Goal: Find specific page/section: Find specific page/section

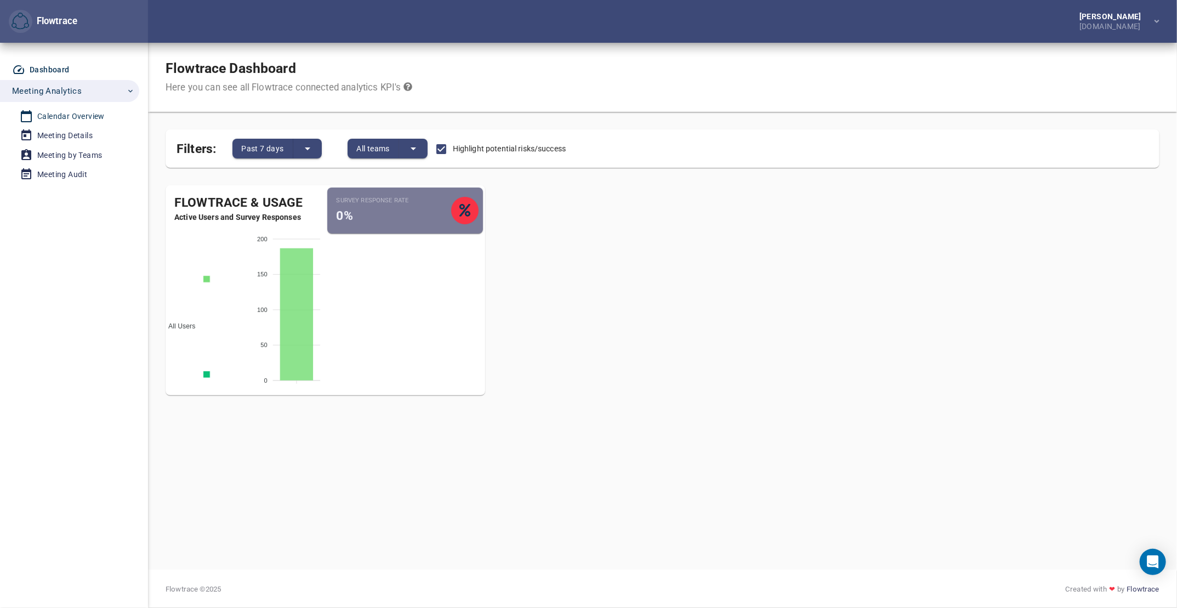
click at [49, 110] on div "Calendar Overview" at bounding box center [70, 117] width 67 height 14
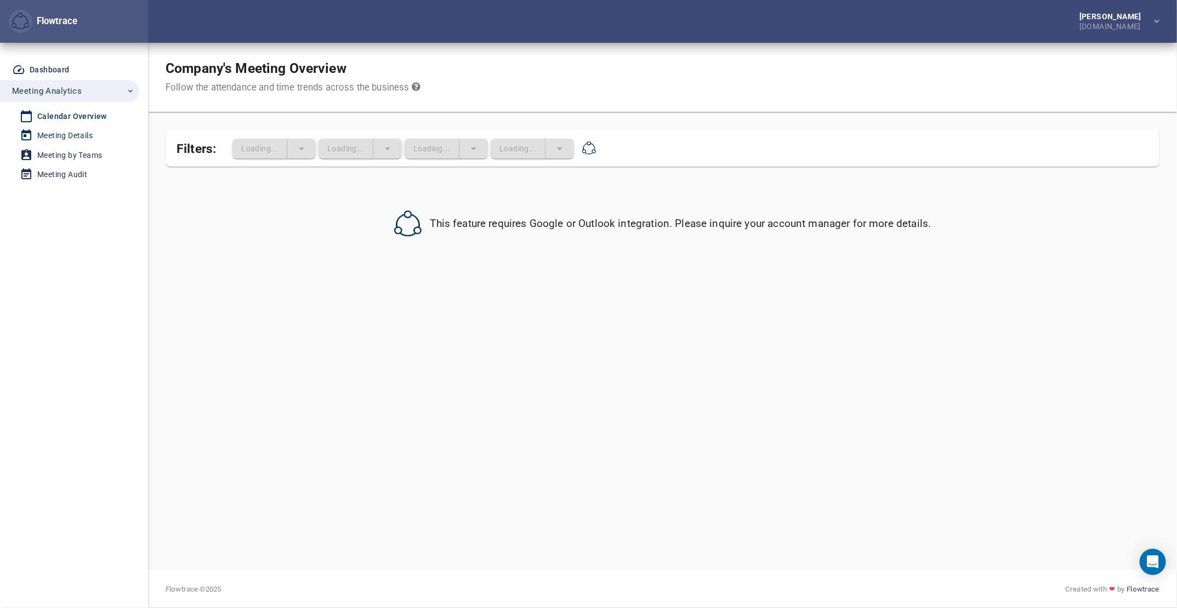
click at [49, 138] on div "Meeting Details" at bounding box center [64, 136] width 55 height 14
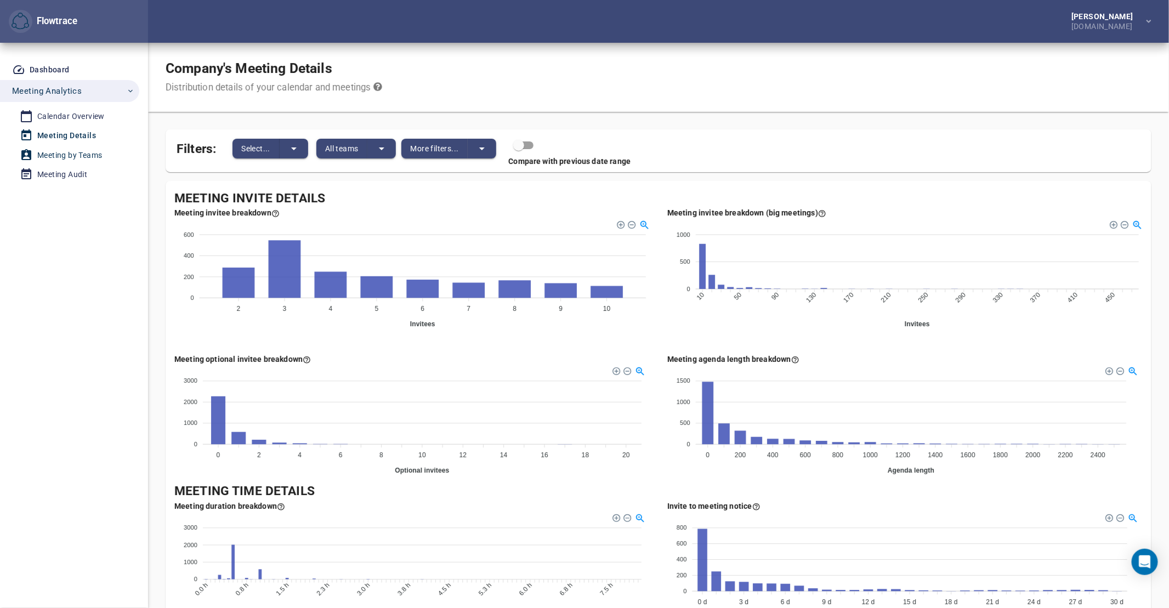
click at [49, 158] on div "Meeting by Teams" at bounding box center [69, 156] width 65 height 14
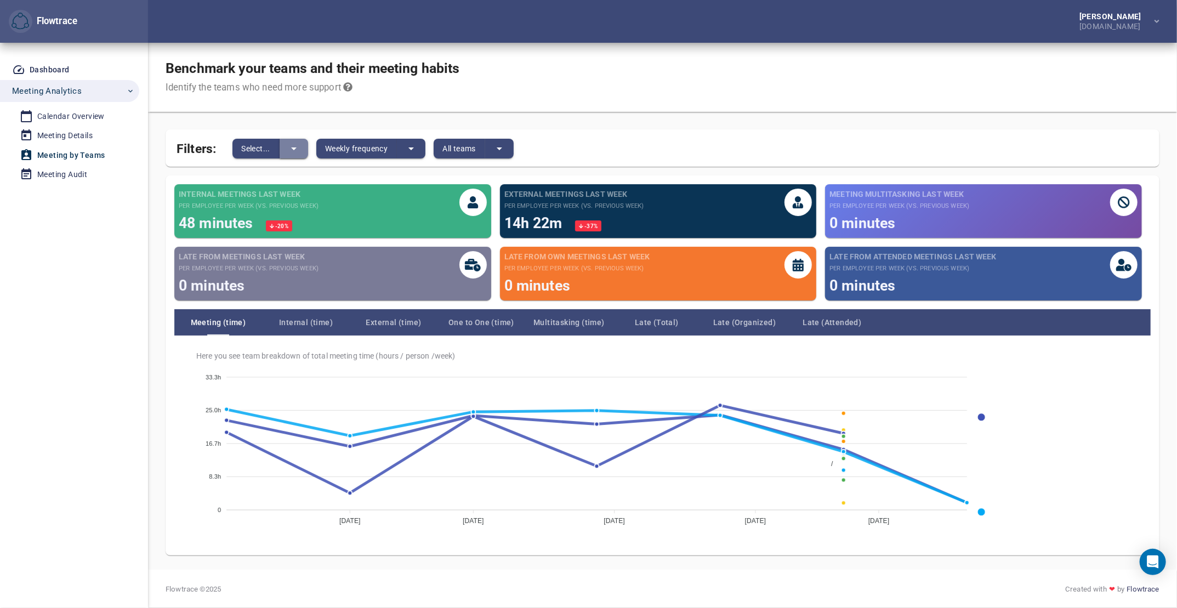
click at [292, 148] on icon "split button" at bounding box center [293, 148] width 13 height 13
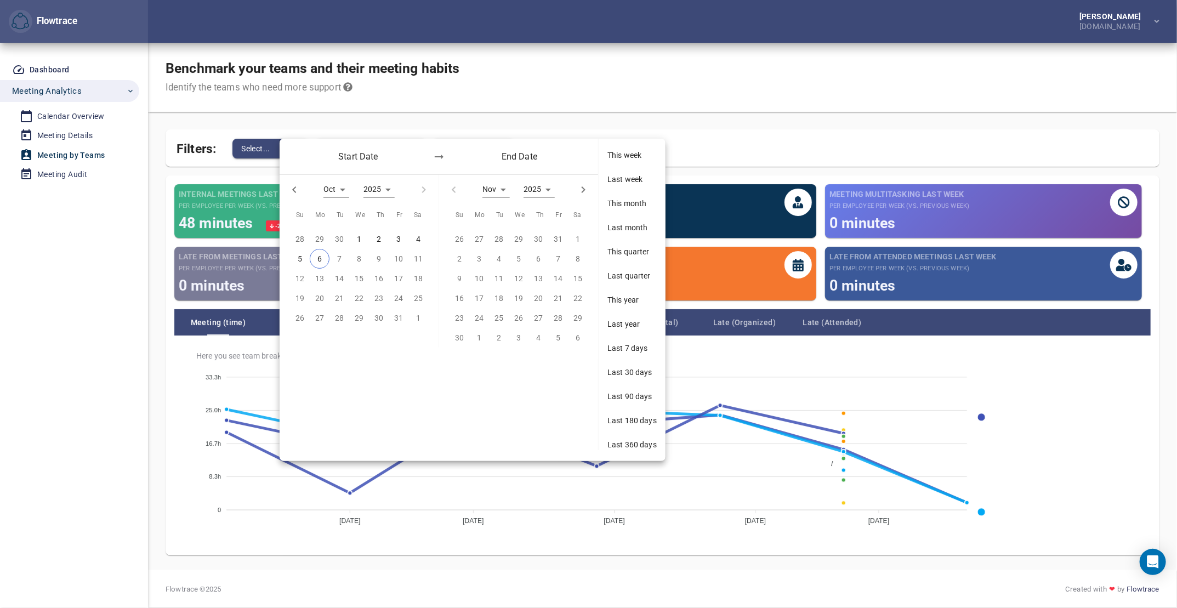
click at [292, 149] on div "Start Date End Date" at bounding box center [439, 157] width 318 height 36
click at [293, 122] on div at bounding box center [588, 304] width 1177 height 608
